Goal: Register for event/course

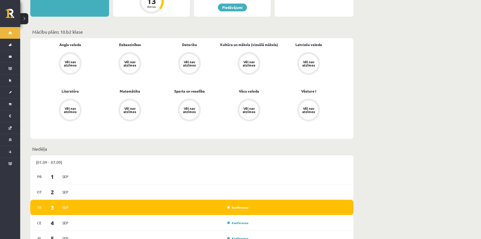
scroll to position [202, 0]
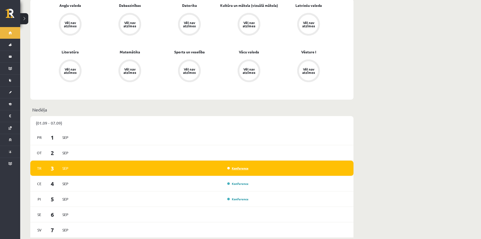
click at [243, 166] on link "Konference" at bounding box center [237, 168] width 21 height 4
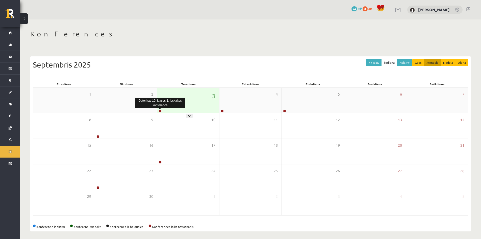
click at [161, 110] on link at bounding box center [160, 110] width 3 height 3
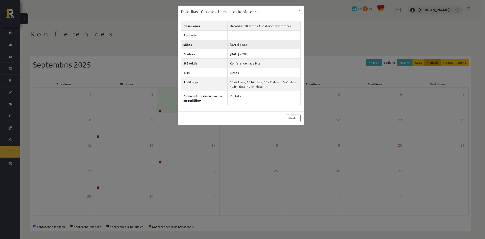
drag, startPoint x: 245, startPoint y: 42, endPoint x: 261, endPoint y: 43, distance: 16.4
click at [260, 42] on td "2025-09-03 18:55" at bounding box center [264, 44] width 73 height 9
click at [262, 44] on td "2025-09-03 18:55" at bounding box center [264, 44] width 73 height 9
click at [254, 53] on td "2025-09-03 20:00" at bounding box center [264, 53] width 73 height 9
click at [264, 52] on td "2025-09-03 20:00" at bounding box center [264, 53] width 73 height 9
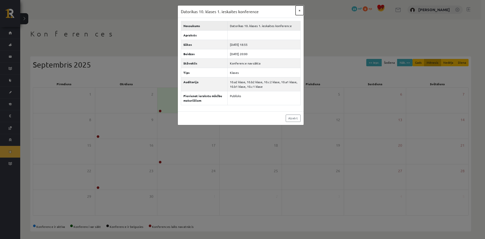
drag, startPoint x: 298, startPoint y: 9, endPoint x: 297, endPoint y: 22, distance: 13.5
click at [298, 9] on button "×" at bounding box center [300, 11] width 8 height 10
